Goal: Task Accomplishment & Management: Manage account settings

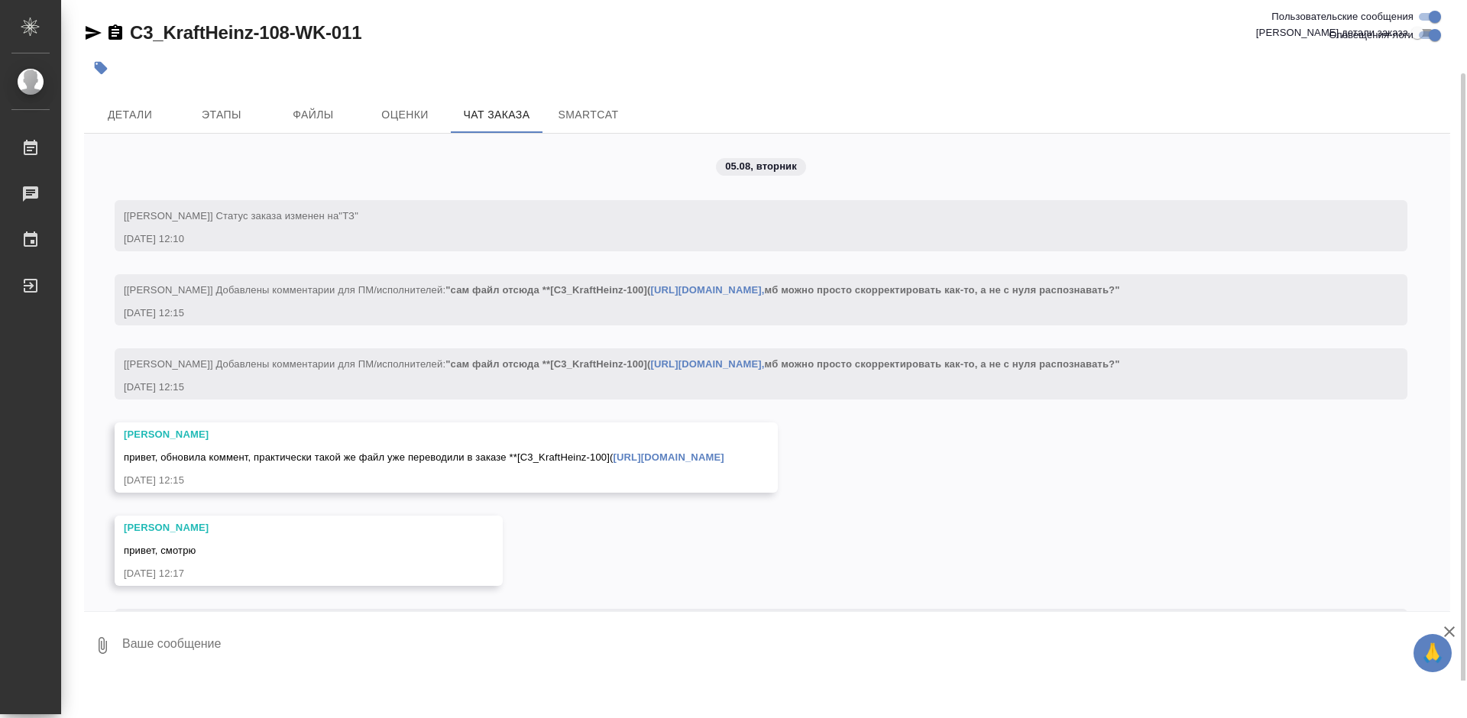
scroll to position [9738, 0]
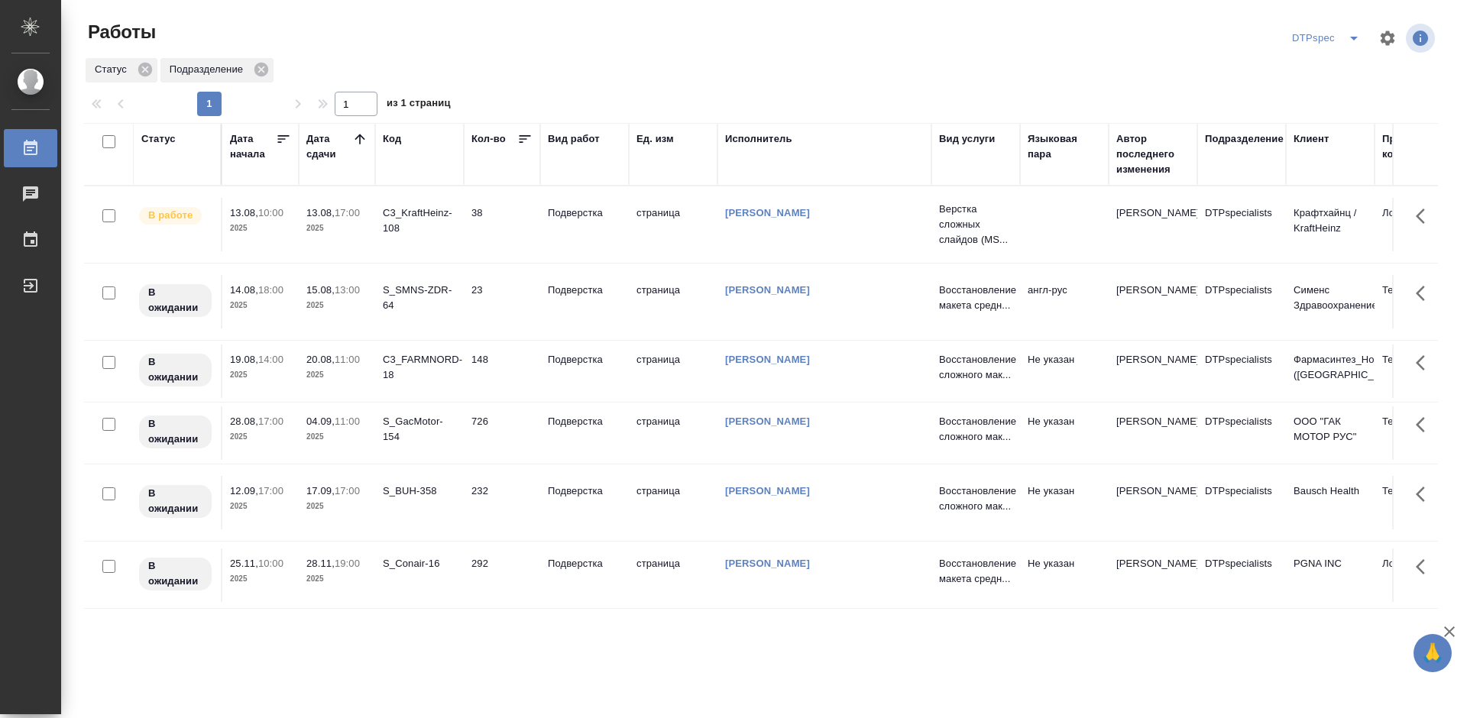
click at [575, 212] on p "Подверстка" at bounding box center [584, 212] width 73 height 15
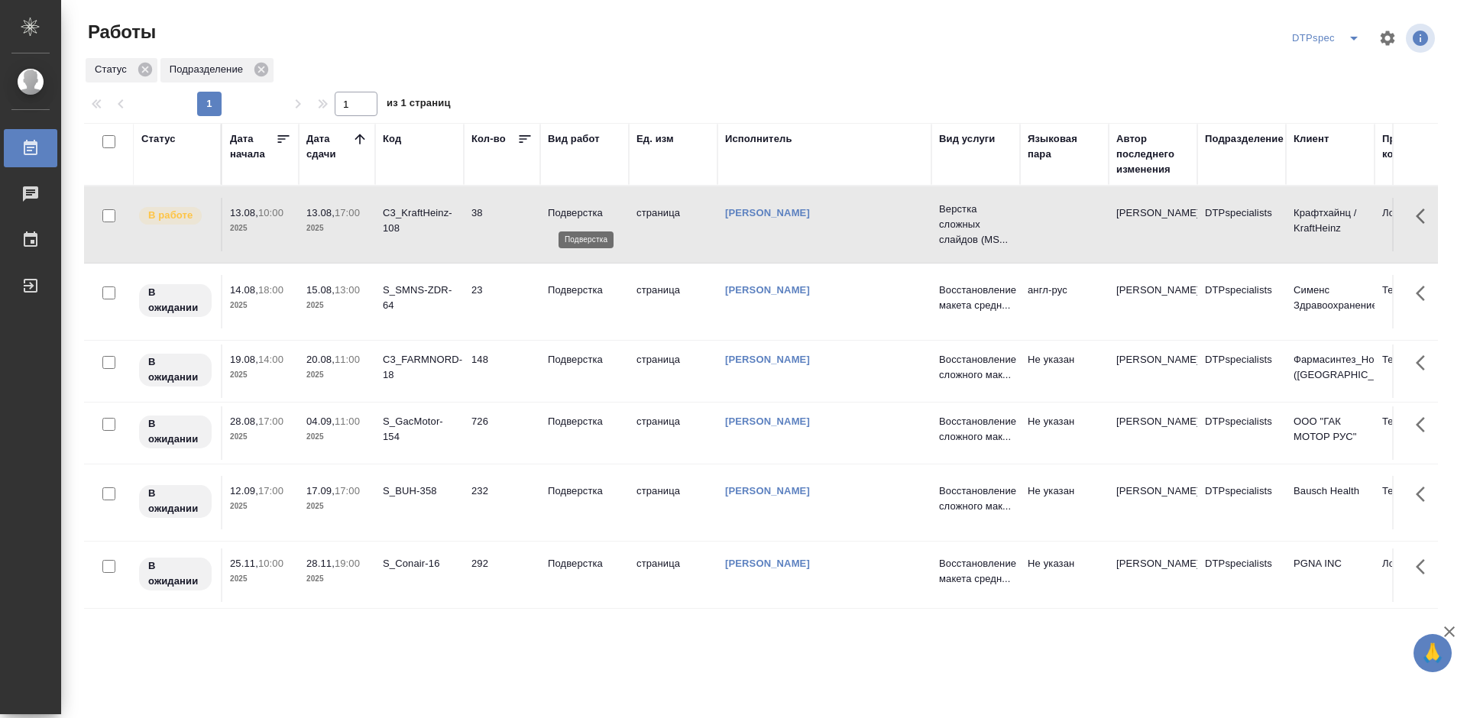
click at [575, 212] on p "Подверстка" at bounding box center [584, 212] width 73 height 15
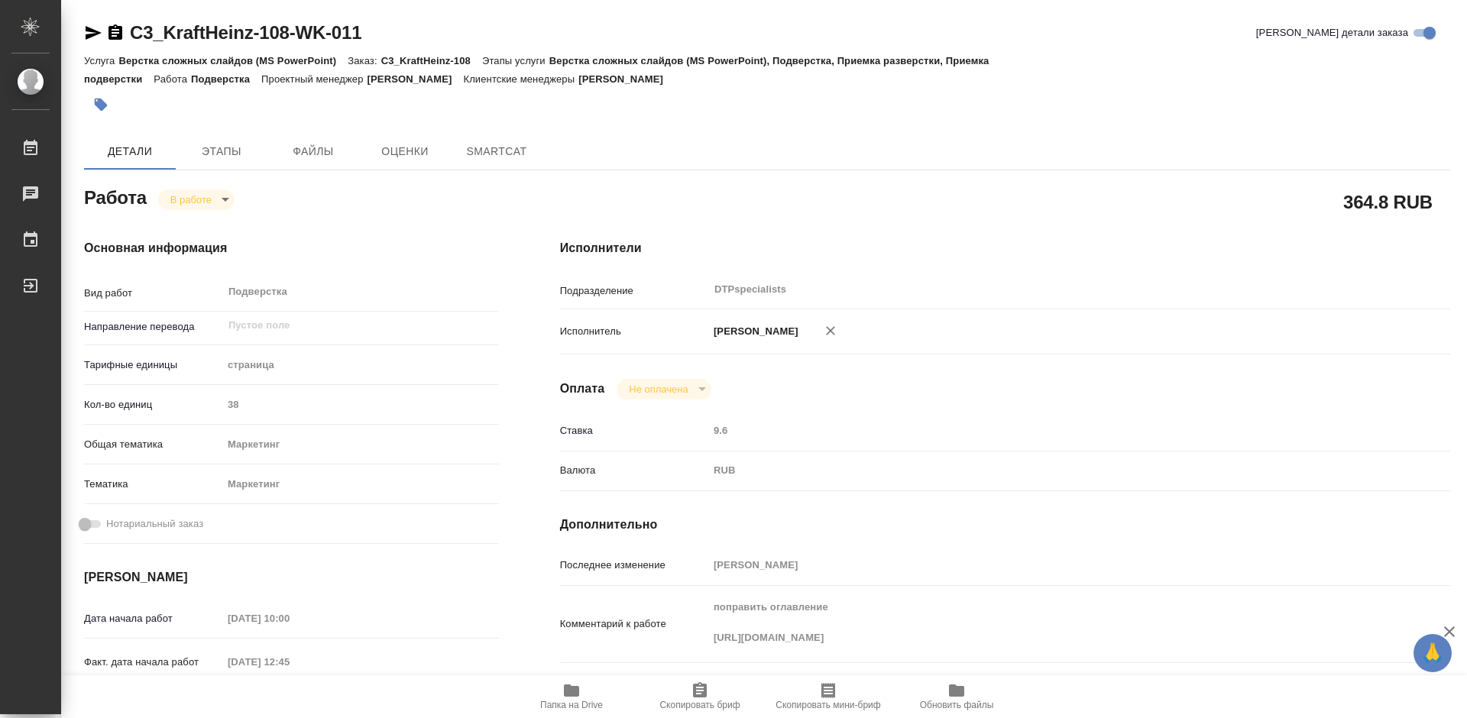
type textarea "x"
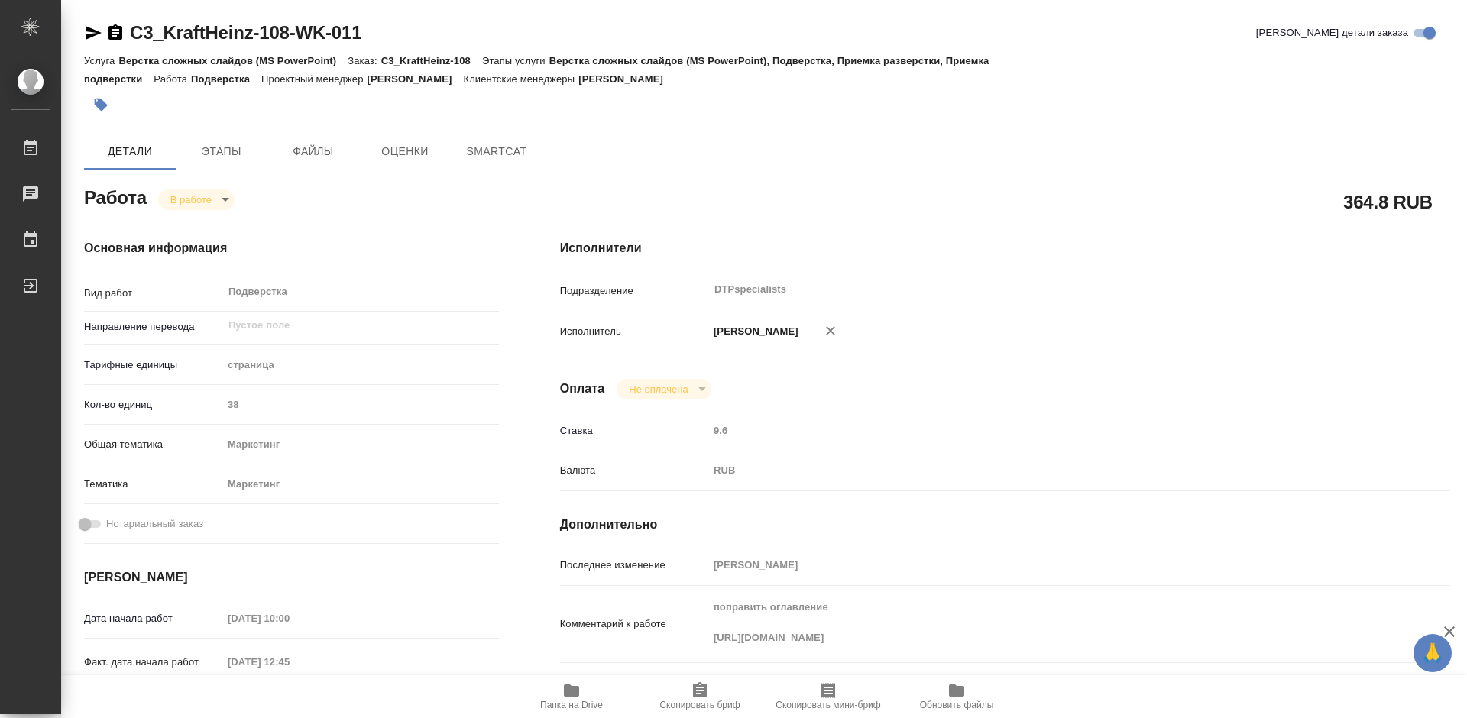
type textarea "x"
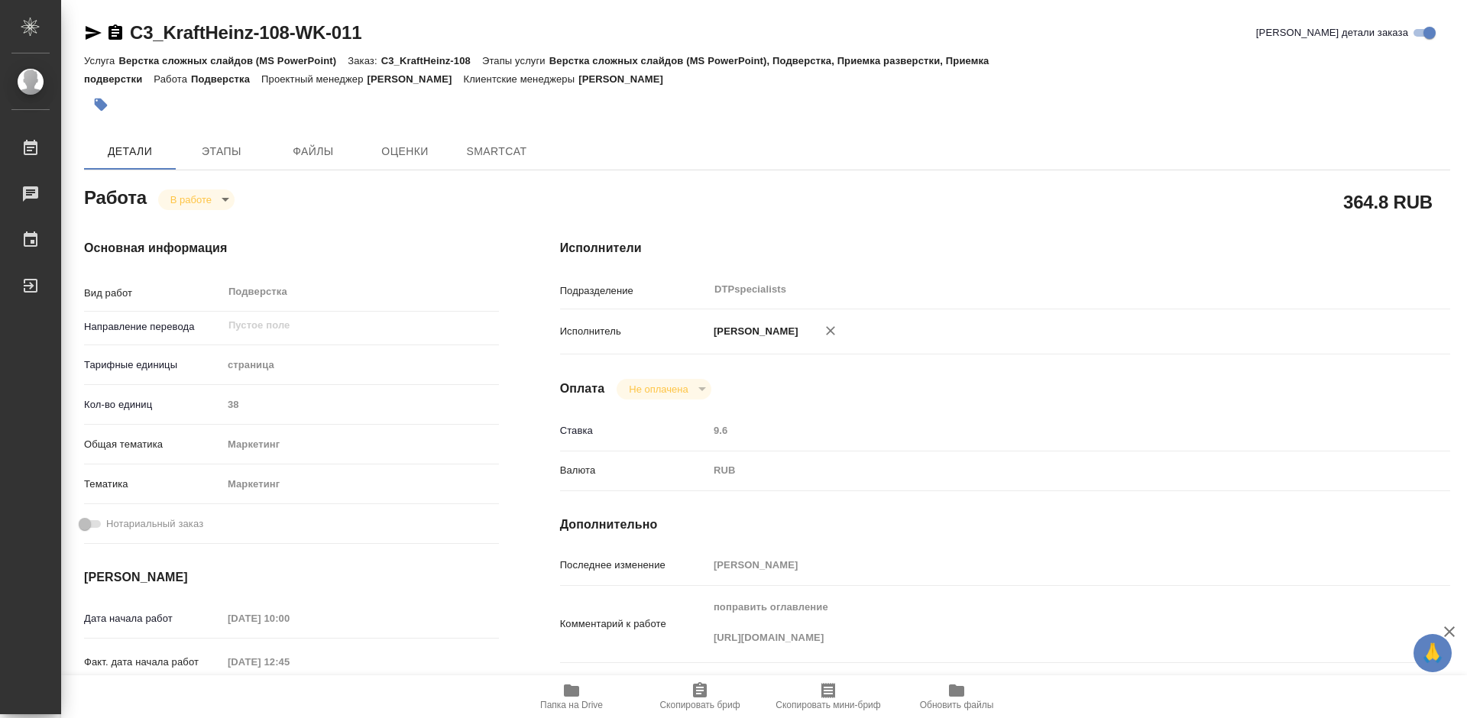
type textarea "x"
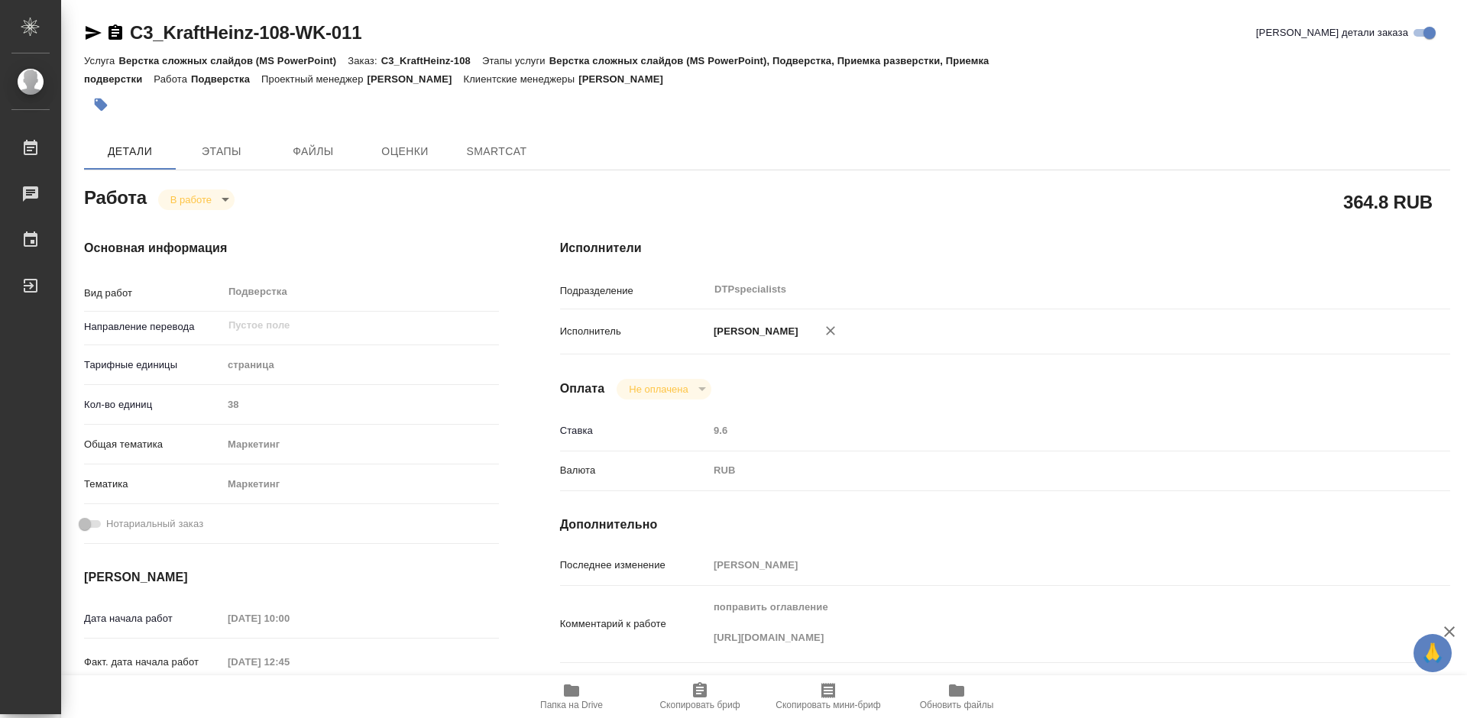
type textarea "x"
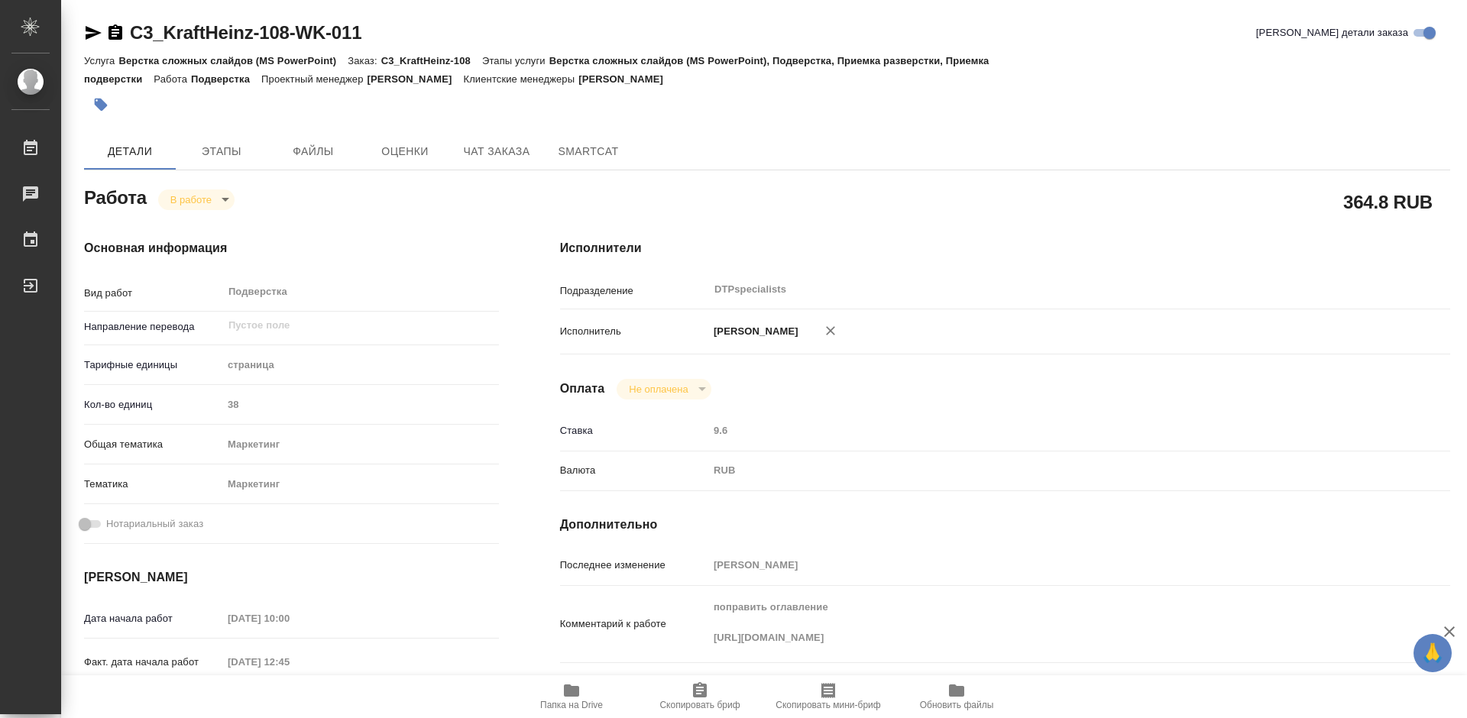
click at [577, 703] on span "Папка на Drive" at bounding box center [571, 705] width 63 height 11
type textarea "x"
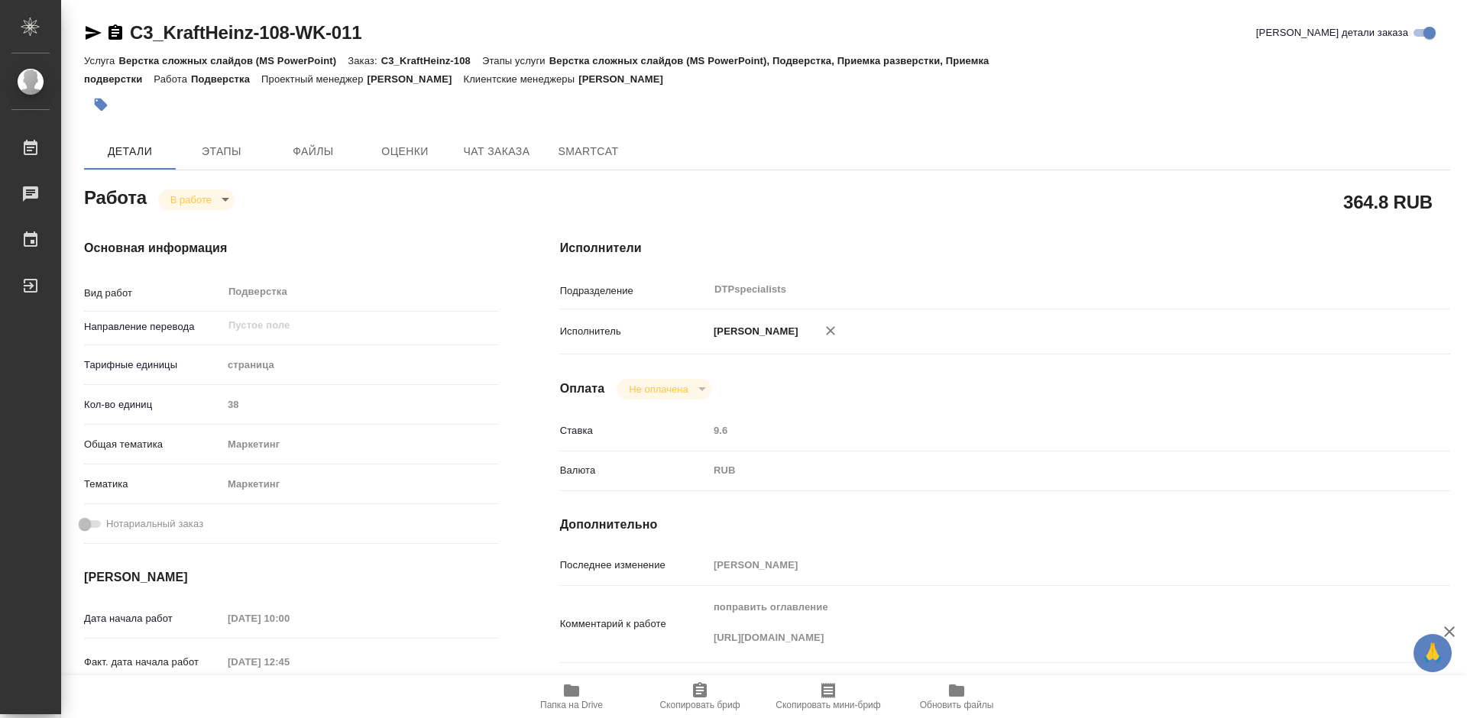
type textarea "x"
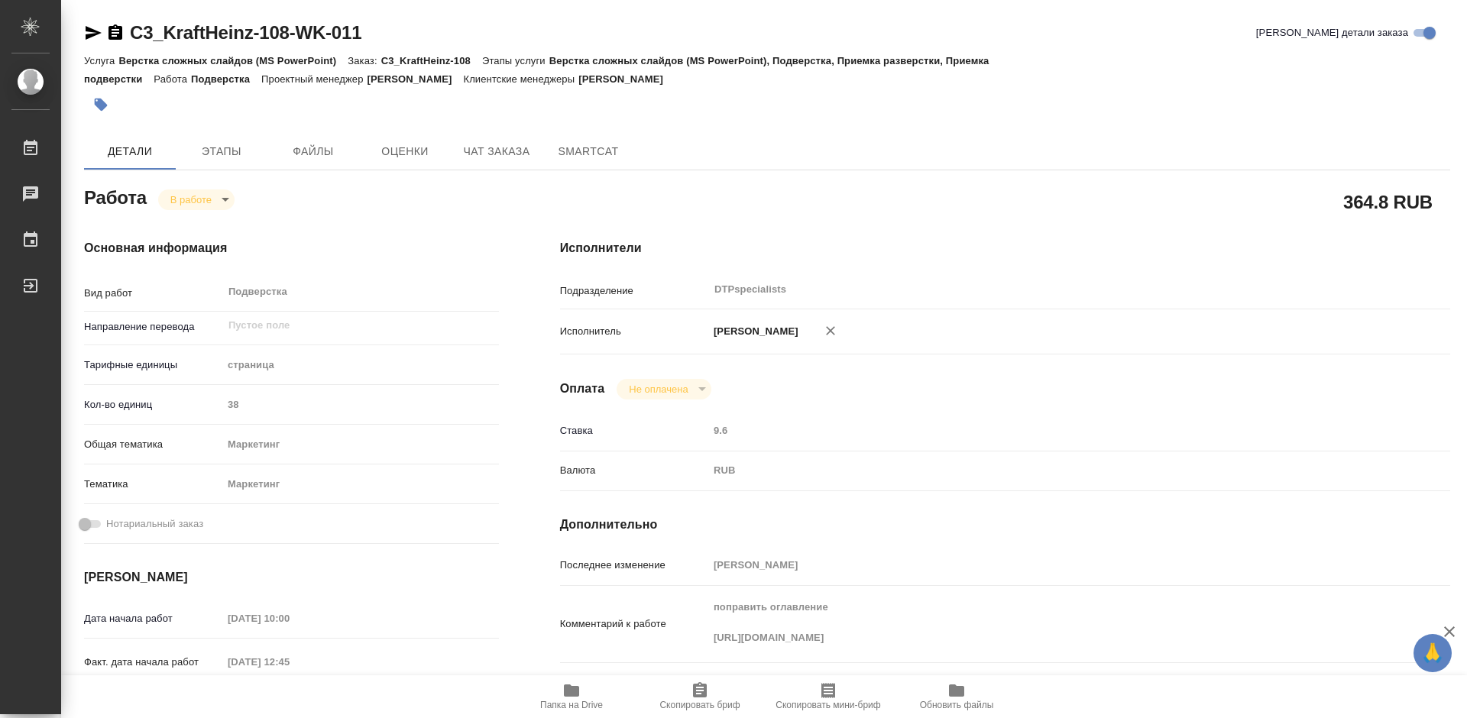
type textarea "x"
click at [189, 186] on div "Работа В работе inProgress" at bounding box center [291, 196] width 415 height 27
click at [188, 199] on body "🙏 .cls-1 fill:#fff; AWATERA Работы 0 Чаты График Выйти C3_KraftHeinz-108-WK-011…" at bounding box center [733, 359] width 1467 height 718
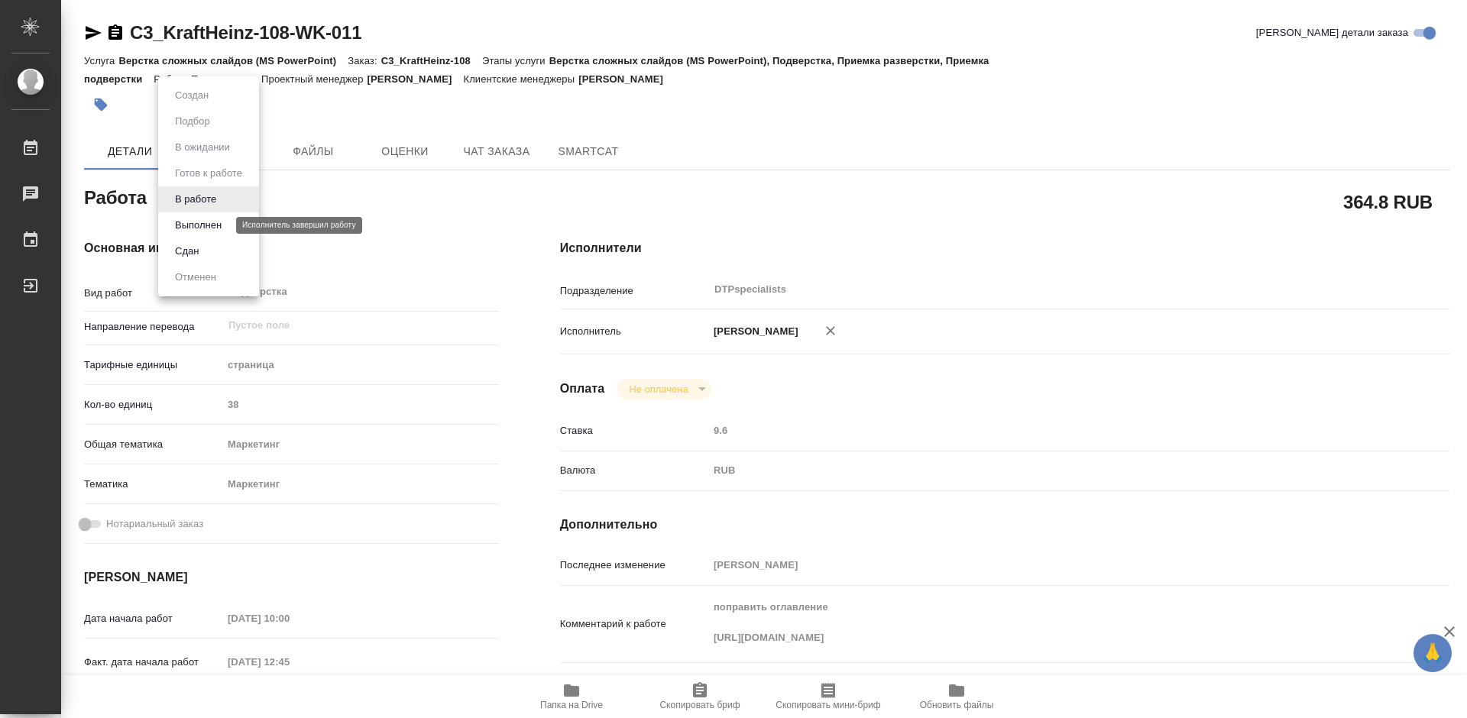
click at [194, 226] on button "Выполнен" at bounding box center [198, 225] width 56 height 17
type textarea "x"
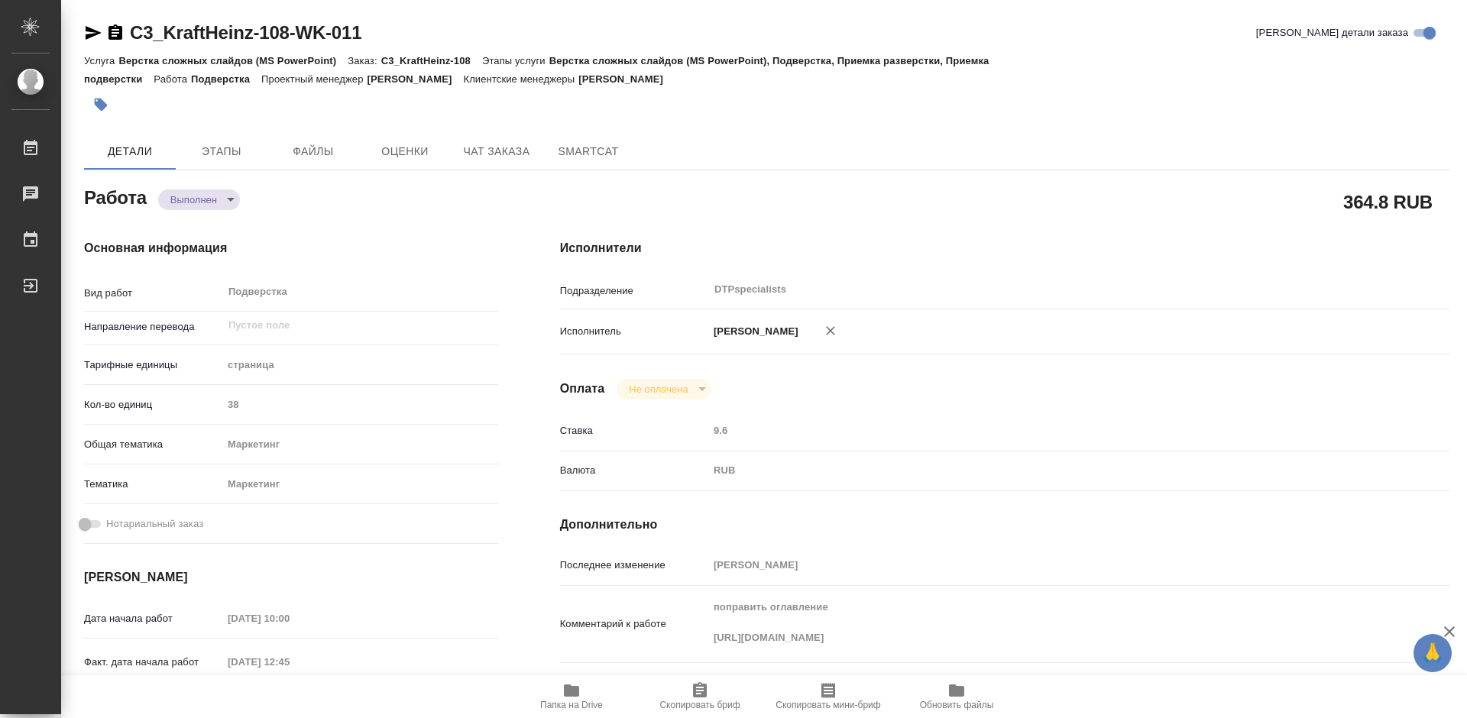
type textarea "x"
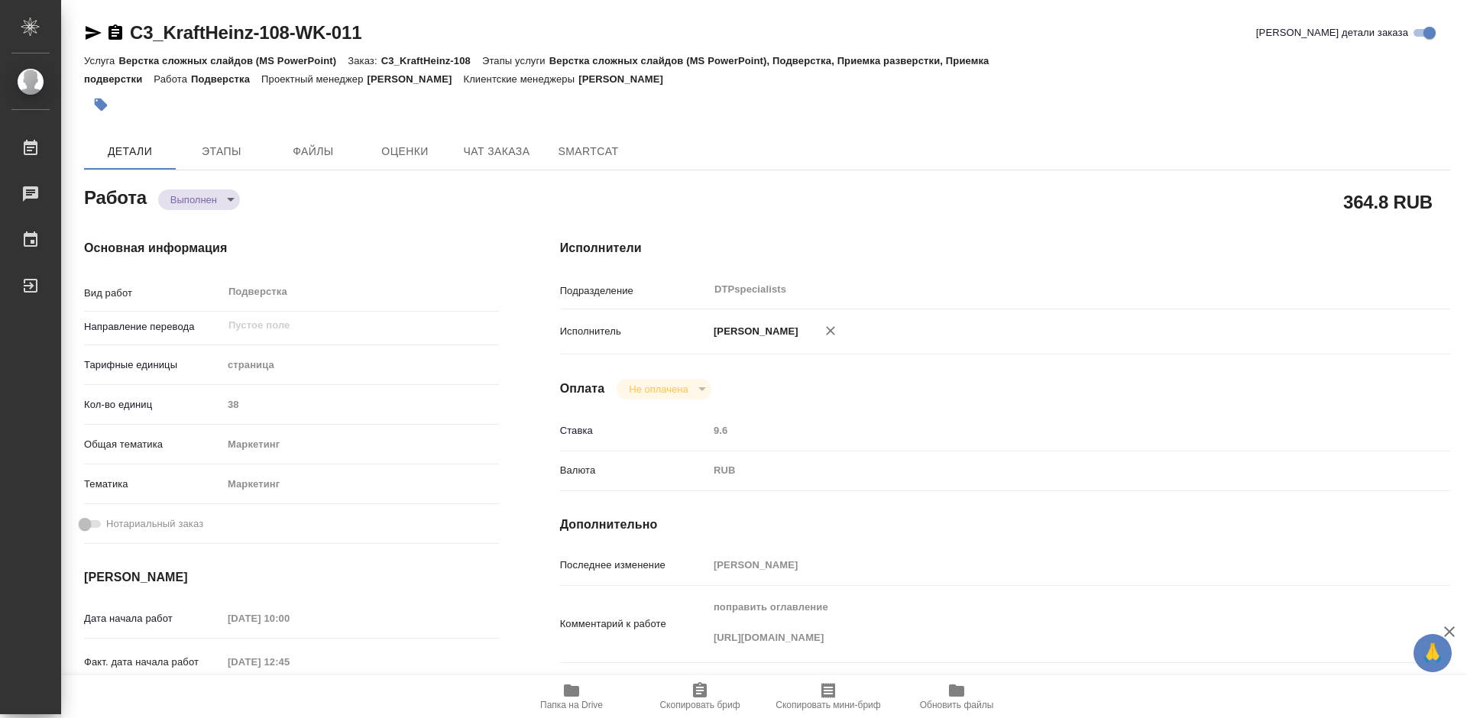
type textarea "x"
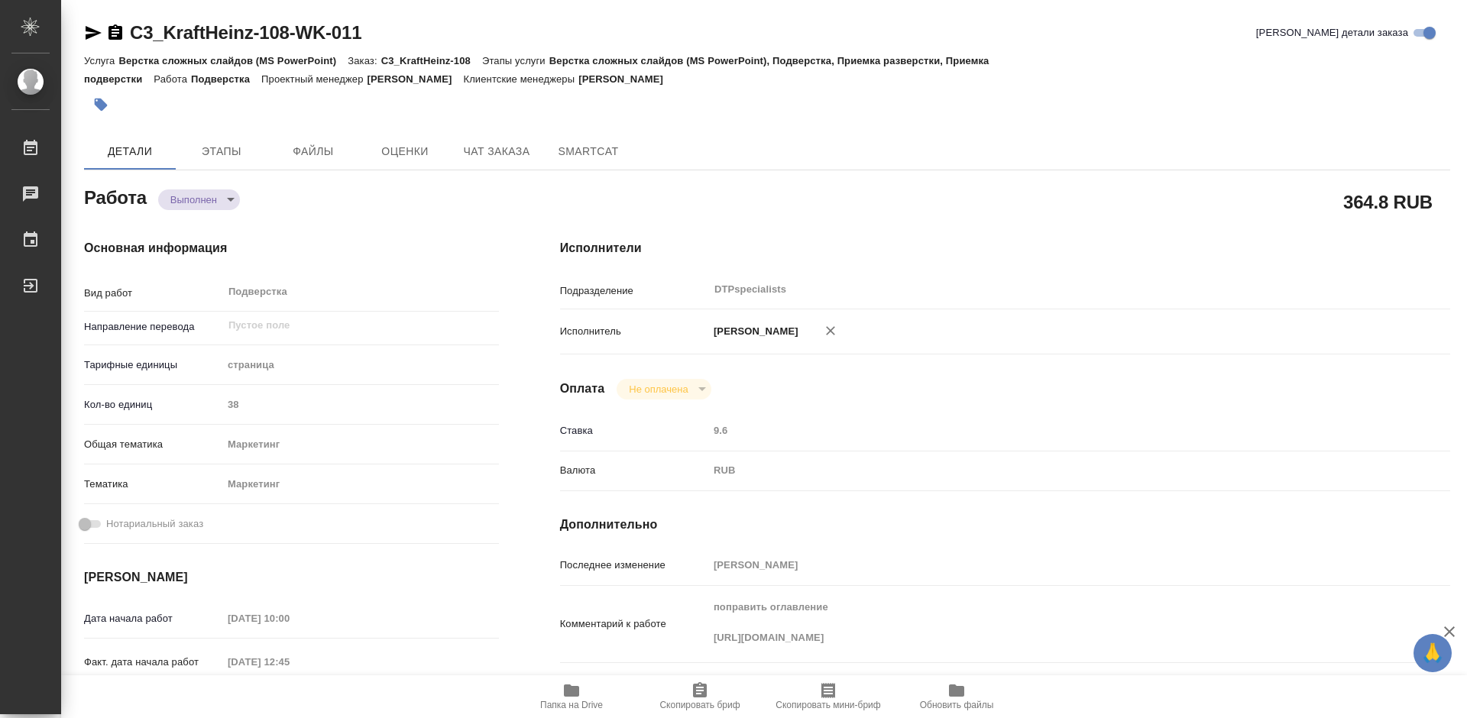
type textarea "x"
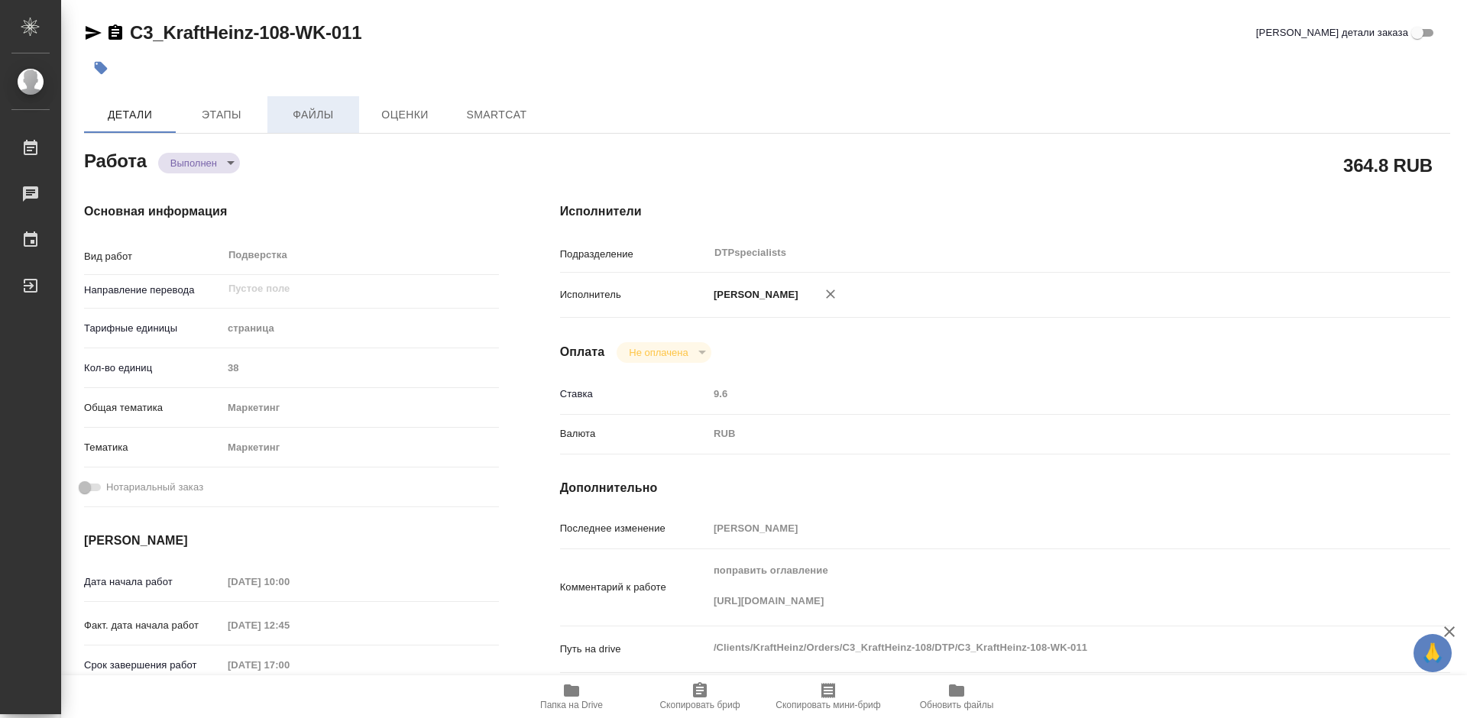
type textarea "x"
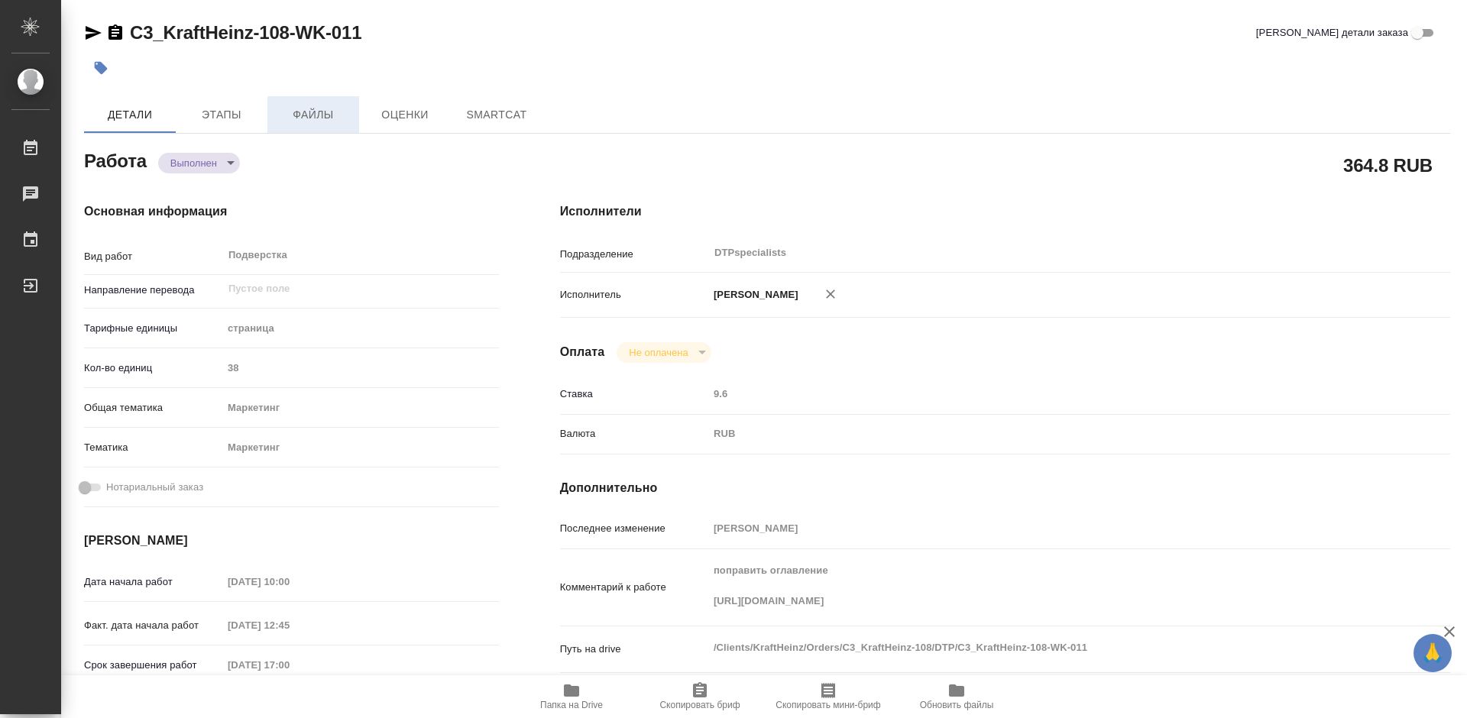
type textarea "x"
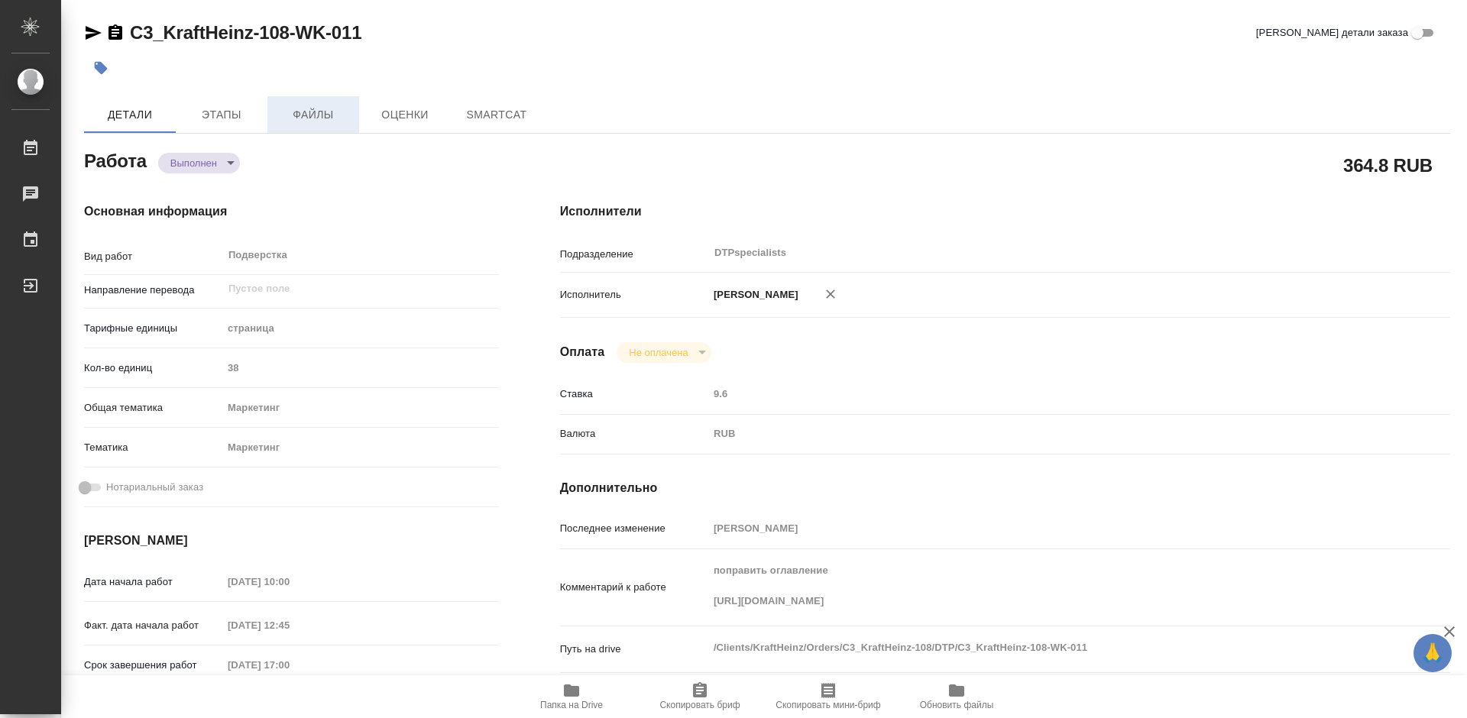
type textarea "x"
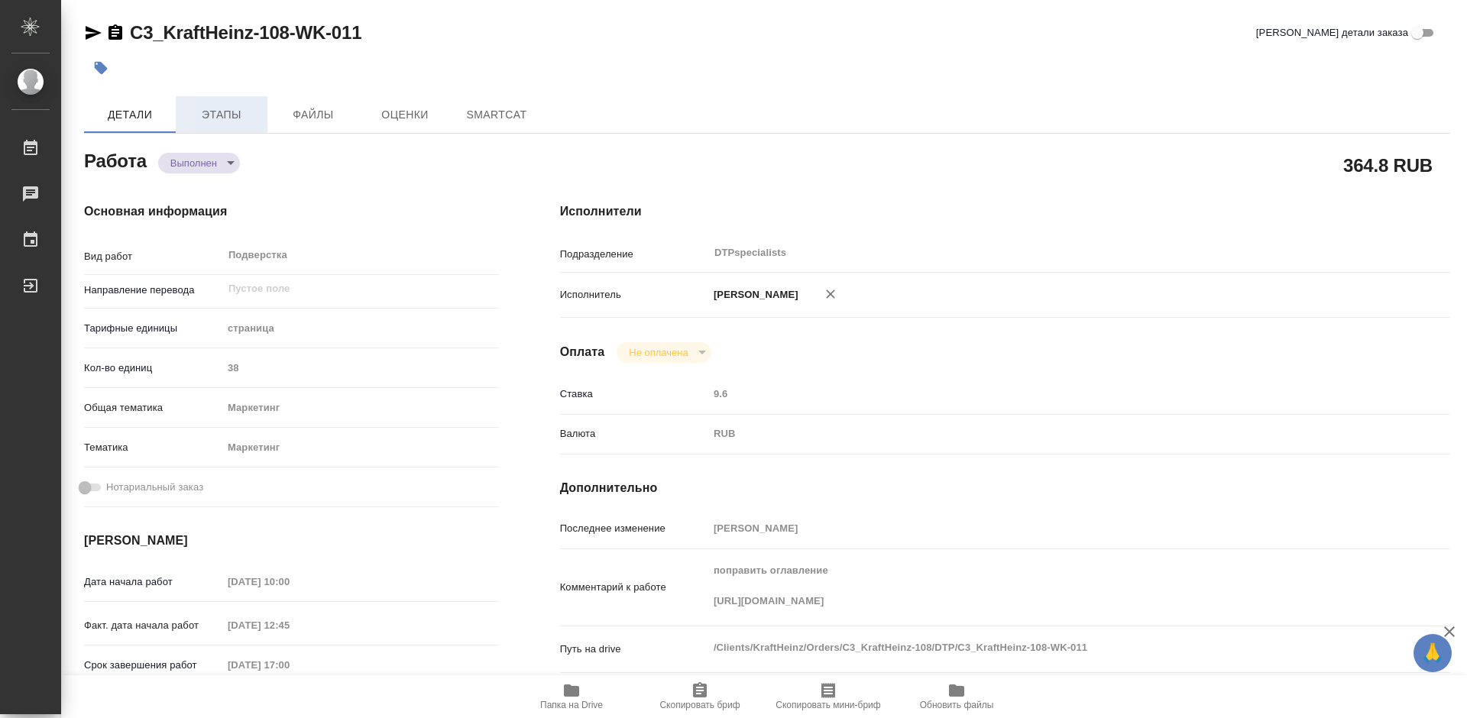
type textarea "x"
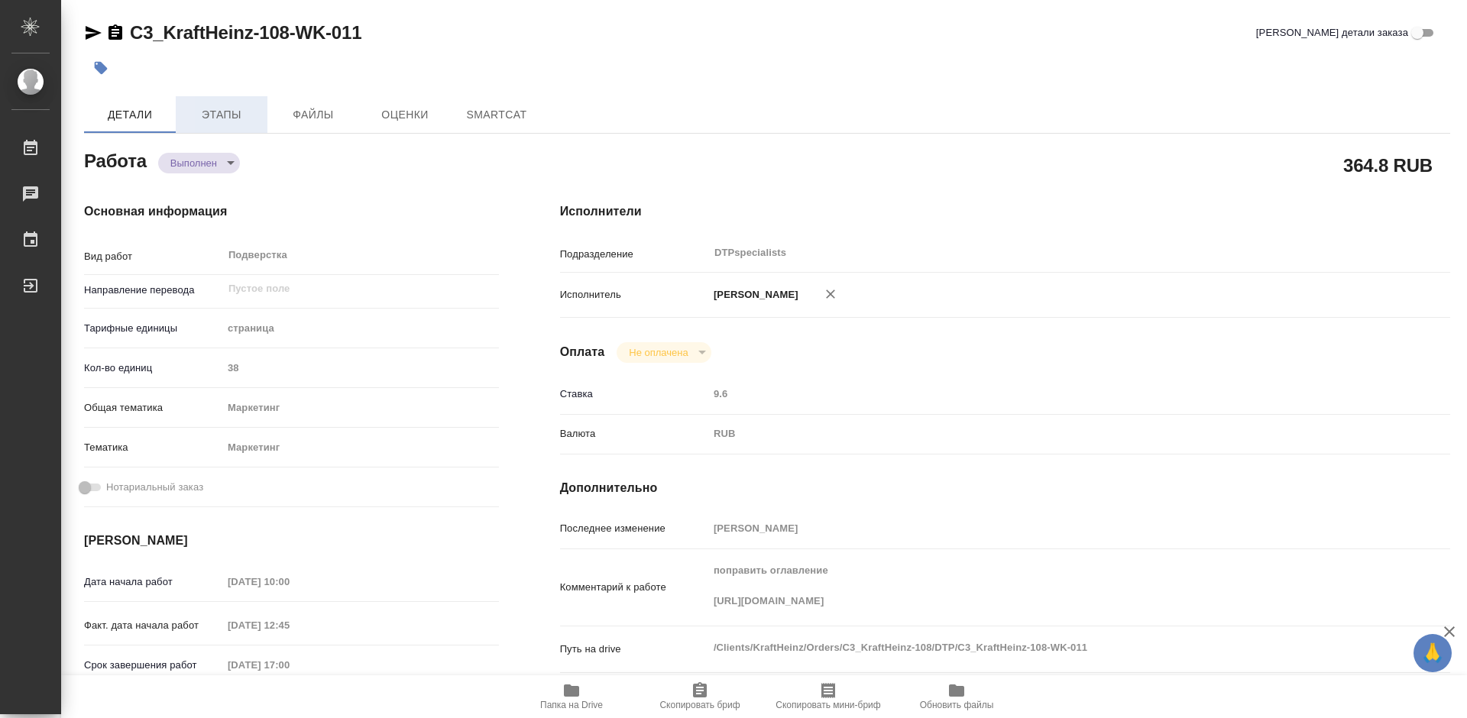
type textarea "x"
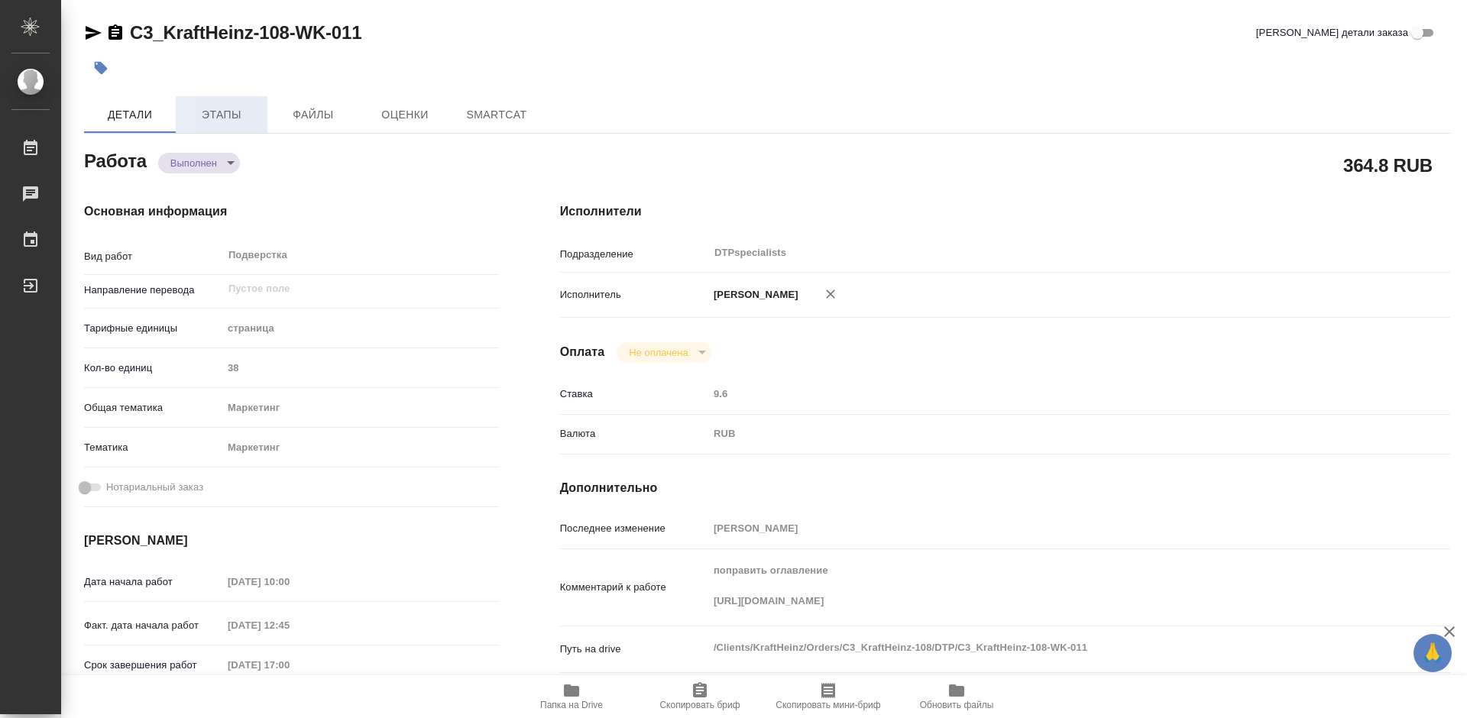
click at [231, 118] on span "Этапы" at bounding box center [221, 114] width 73 height 19
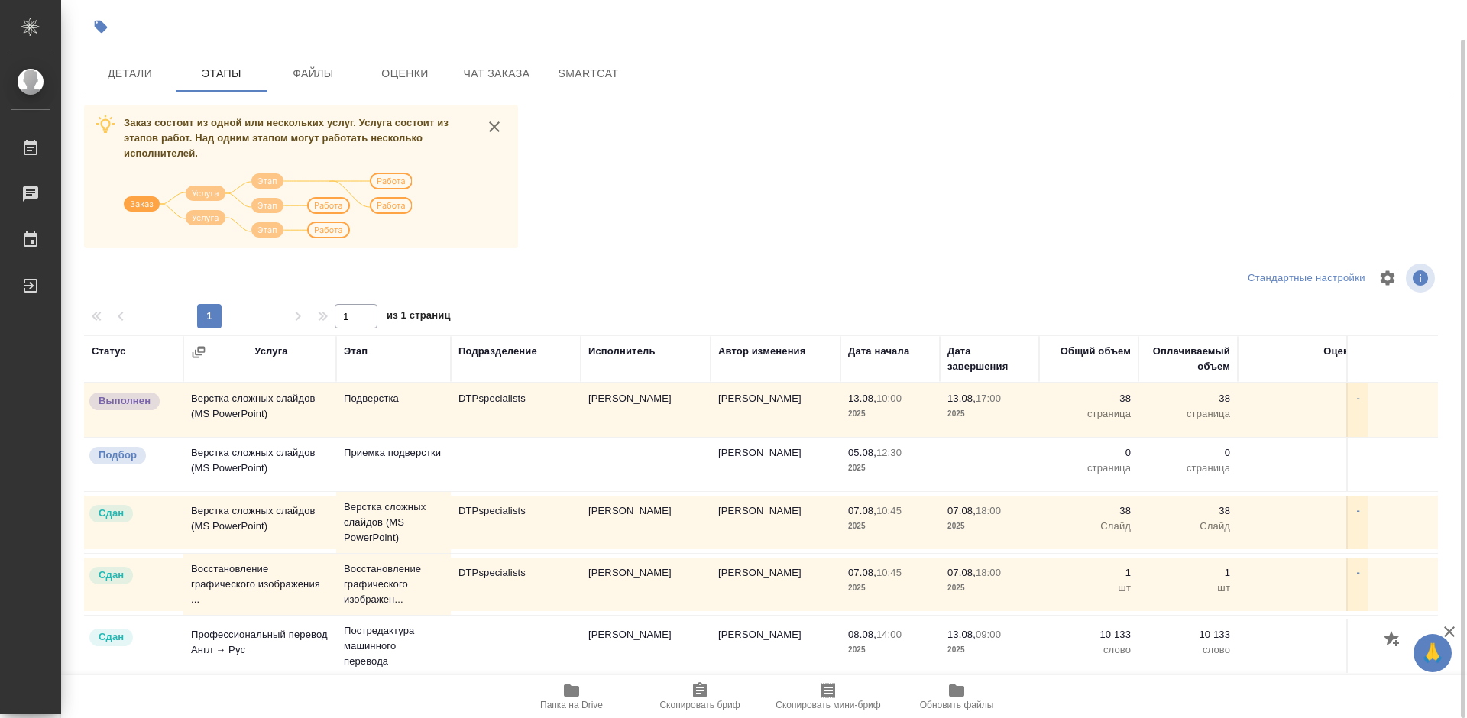
scroll to position [10, 0]
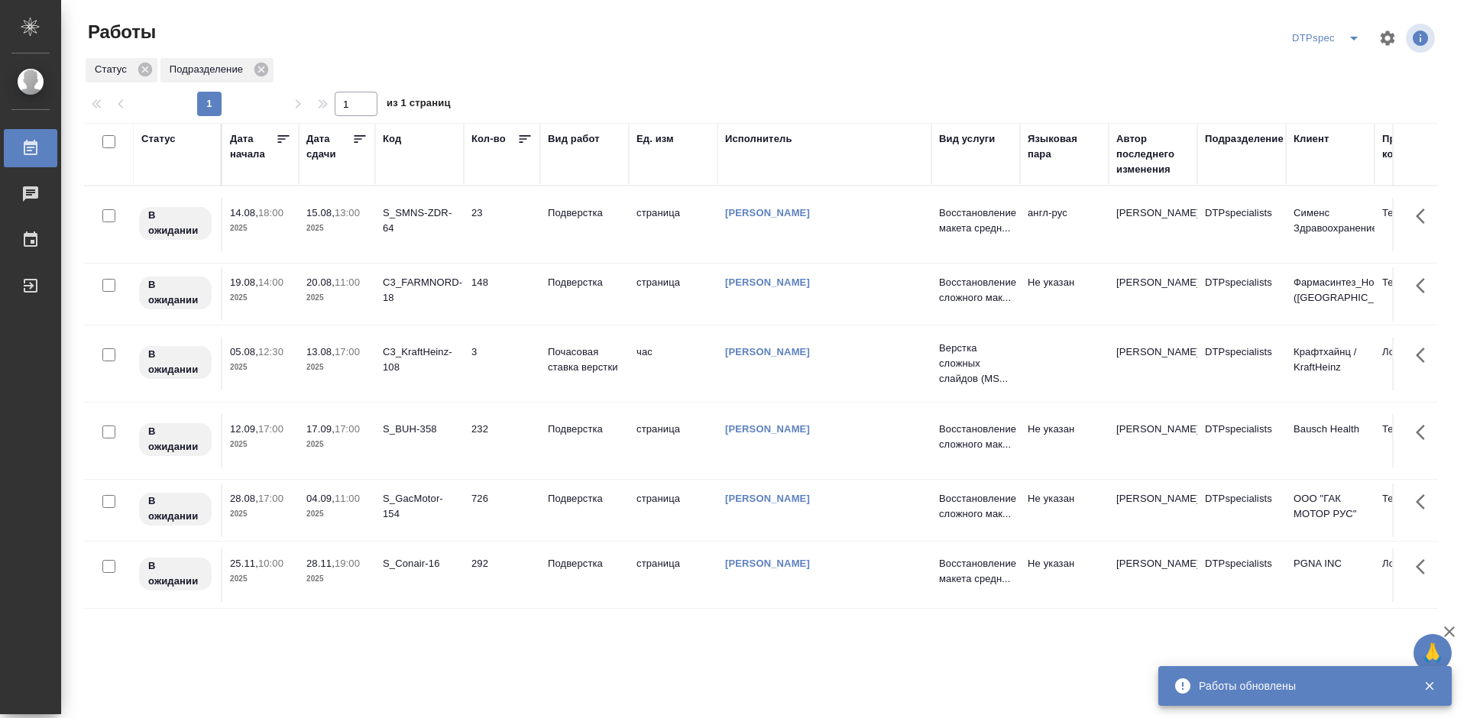
click at [364, 136] on icon at bounding box center [359, 139] width 11 height 8
